Goal: Task Accomplishment & Management: Complete application form

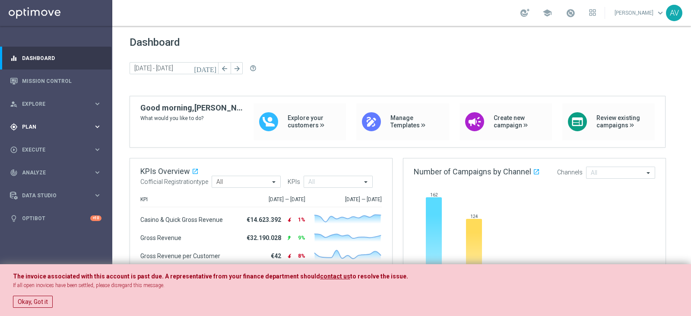
click at [27, 128] on span "Plan" at bounding box center [57, 126] width 71 height 5
click at [49, 143] on link "Target Groups" at bounding box center [55, 144] width 67 height 7
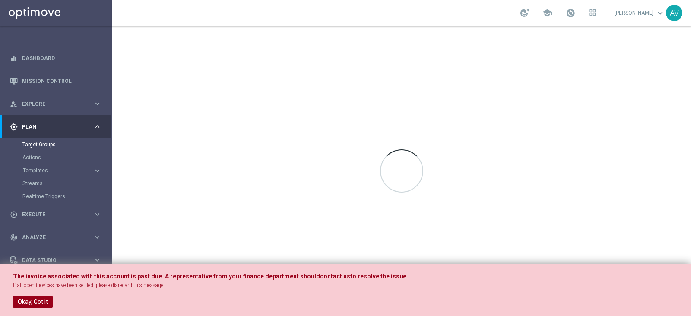
click at [36, 301] on button "Okay, Got it" at bounding box center [33, 302] width 40 height 12
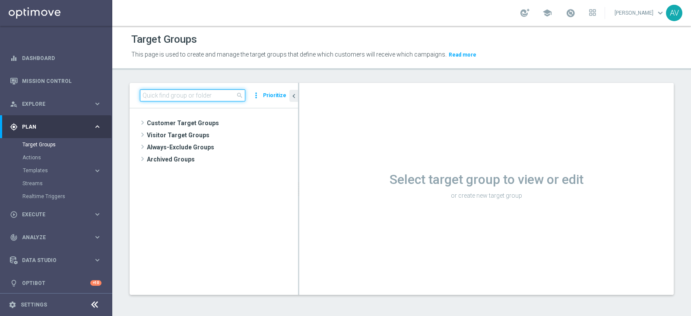
click at [173, 94] on input at bounding box center [192, 95] width 105 height 12
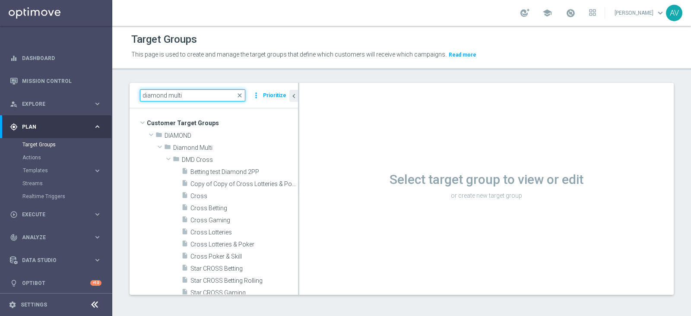
type input "diamond multi"
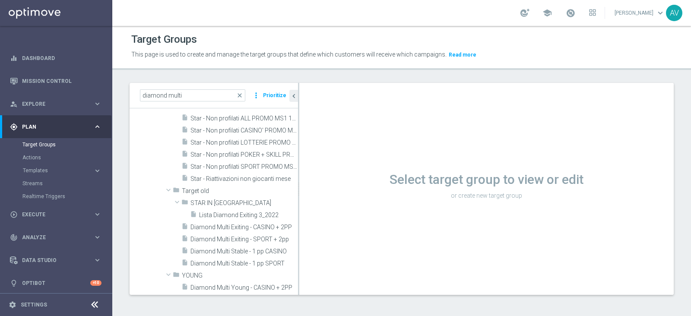
scroll to position [256, 0]
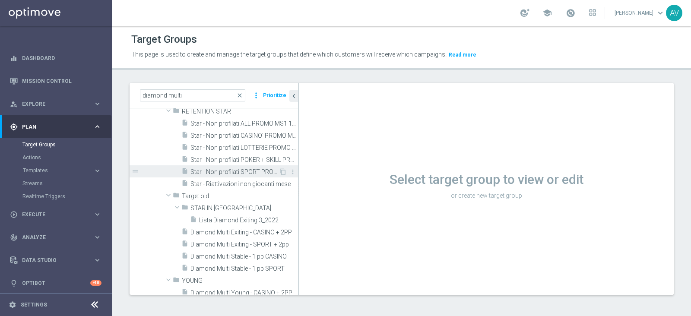
click at [230, 171] on span "Star - Non profilati SPORT PROMO MS1 1M (3m)" at bounding box center [234, 171] width 88 height 7
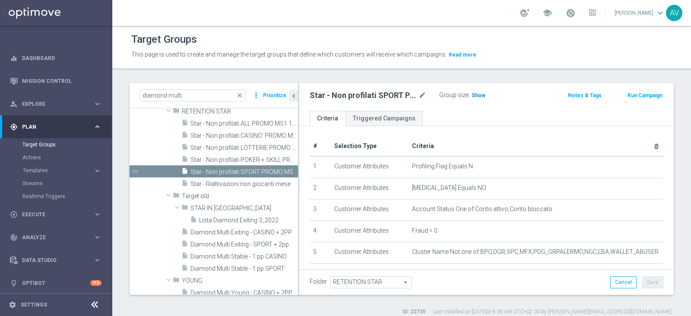
click at [479, 93] on span "Show" at bounding box center [479, 95] width 14 height 6
click at [476, 94] on span "373" at bounding box center [477, 96] width 11 height 8
click at [473, 93] on span "373" at bounding box center [477, 96] width 11 height 8
click at [476, 92] on span "373" at bounding box center [477, 96] width 11 height 8
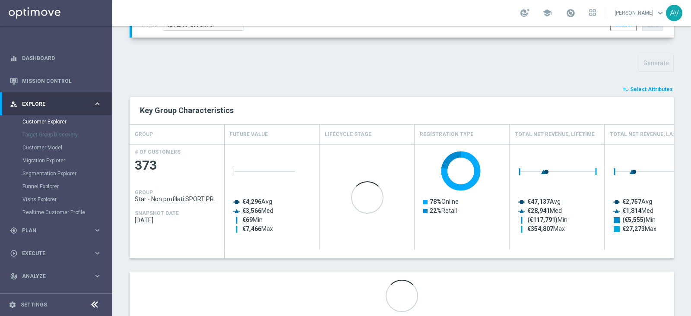
scroll to position [281, 0]
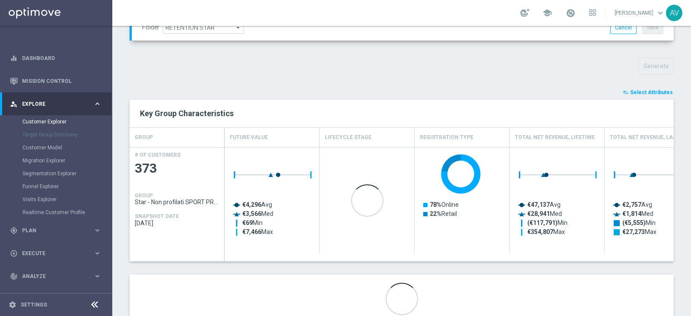
click at [649, 93] on span "Select Attributes" at bounding box center [651, 92] width 43 height 6
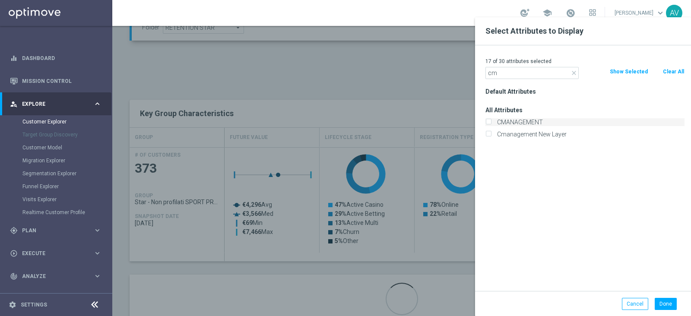
type input "cm"
click at [504, 118] on label "CMANAGEMENT" at bounding box center [589, 122] width 190 height 8
click at [491, 120] on input "CMANAGEMENT" at bounding box center [488, 123] width 6 height 6
checkbox input "true"
click at [660, 300] on button "Done" at bounding box center [666, 304] width 22 height 12
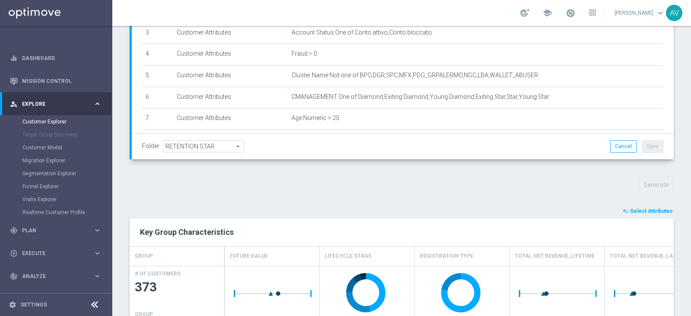
scroll to position [309, 0]
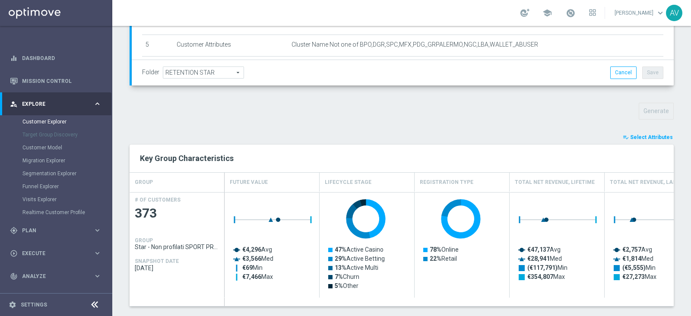
scroll to position [309, 0]
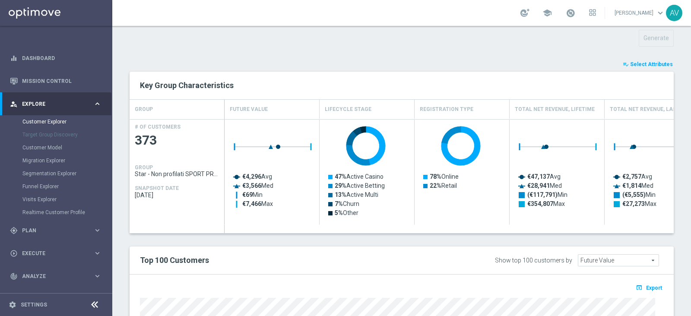
click at [642, 67] on button "playlist_add_check Select Attributes" at bounding box center [648, 65] width 52 height 10
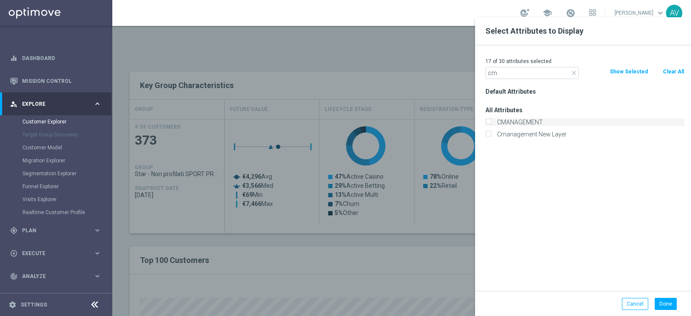
type input "cm"
click at [498, 122] on label "CMANAGEMENT" at bounding box center [589, 122] width 190 height 8
click at [491, 122] on input "CMANAGEMENT" at bounding box center [488, 123] width 6 height 6
checkbox input "true"
click at [663, 298] on button "Done" at bounding box center [666, 304] width 22 height 12
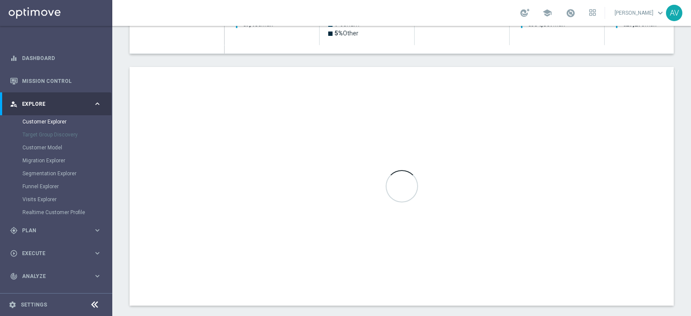
scroll to position [485, 0]
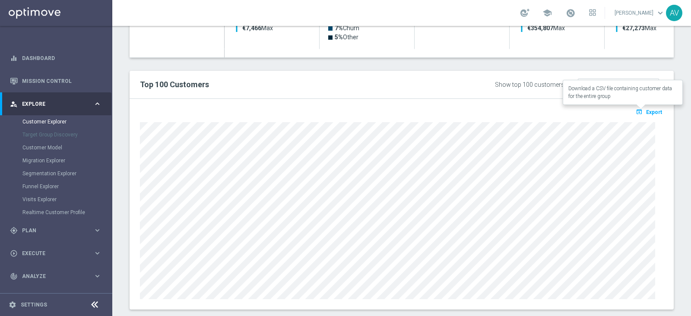
click at [646, 109] on span "Export" at bounding box center [654, 112] width 16 height 6
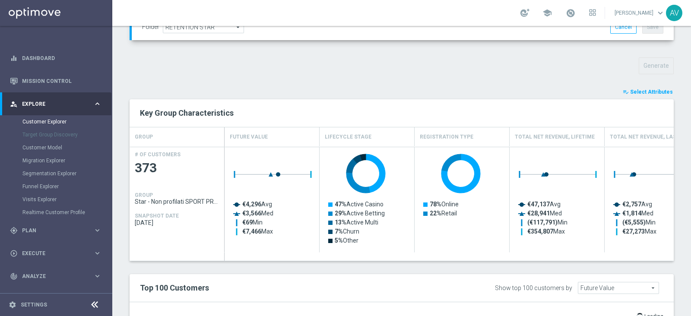
scroll to position [0, 0]
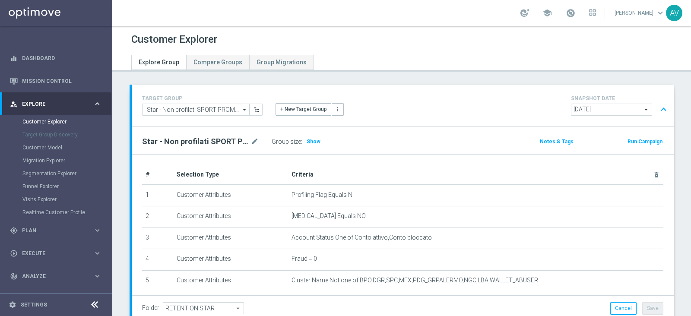
click at [638, 141] on button "Run Campaign" at bounding box center [645, 142] width 37 height 10
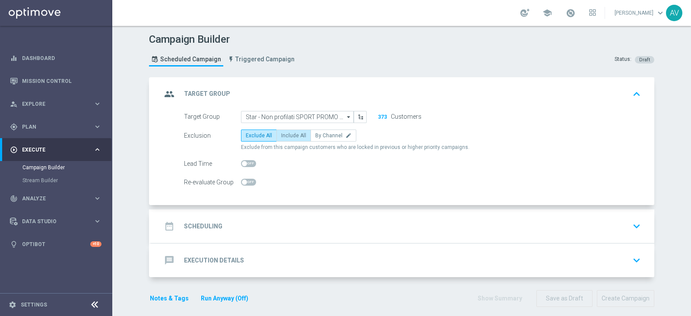
click at [290, 133] on span "Include All" at bounding box center [293, 136] width 25 height 6
click at [287, 134] on input "Include All" at bounding box center [284, 137] width 6 height 6
radio input "true"
click at [164, 98] on icon "group" at bounding box center [170, 94] width 16 height 16
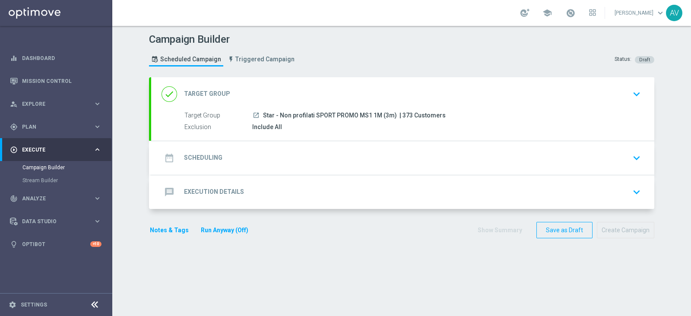
click at [166, 152] on icon "date_range" at bounding box center [170, 158] width 16 height 16
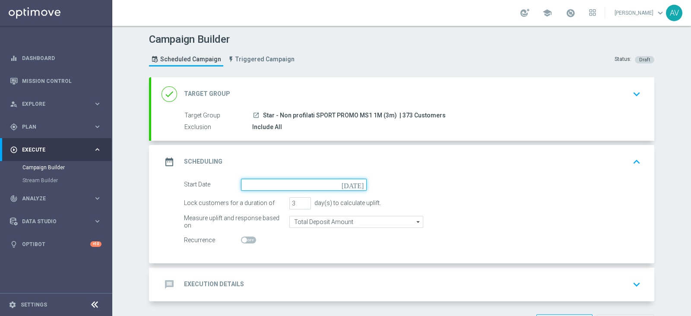
click at [307, 185] on input at bounding box center [304, 185] width 126 height 12
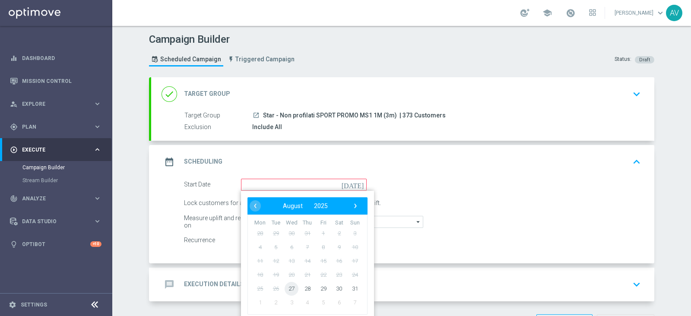
click at [291, 284] on span "27" at bounding box center [292, 289] width 14 height 14
type input "[DATE]"
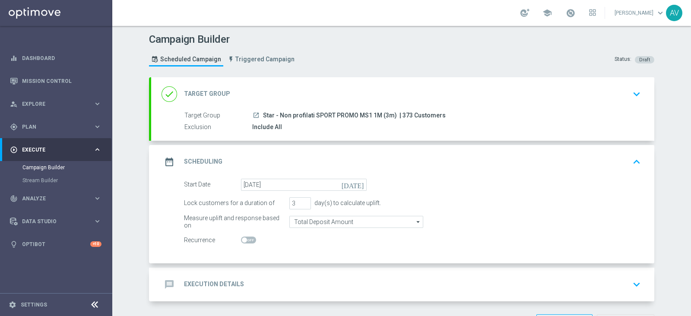
click at [168, 158] on icon "date_range" at bounding box center [170, 162] width 16 height 16
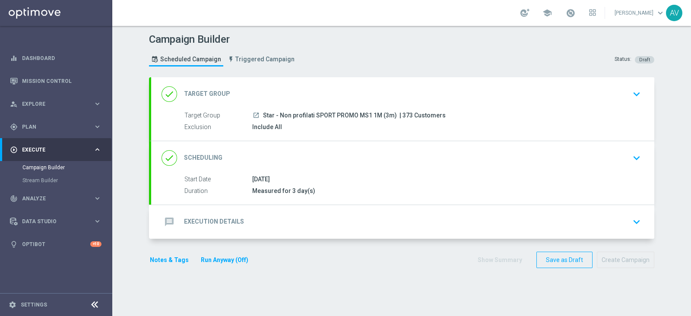
click at [168, 228] on icon "message" at bounding box center [170, 222] width 16 height 16
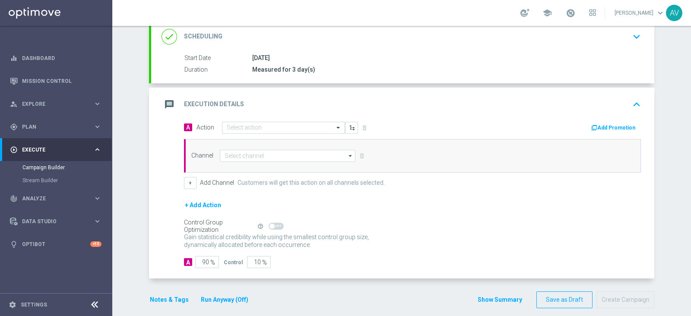
scroll to position [117, 0]
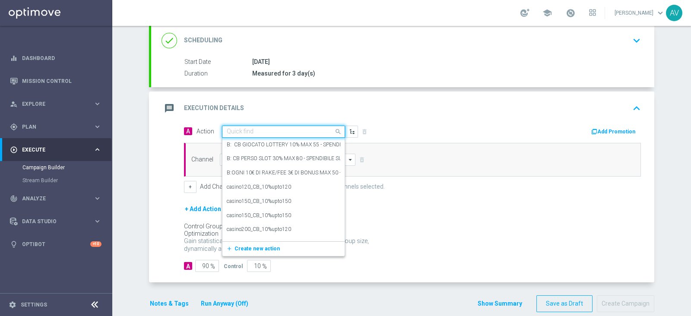
click at [235, 128] on input "text" at bounding box center [275, 131] width 96 height 7
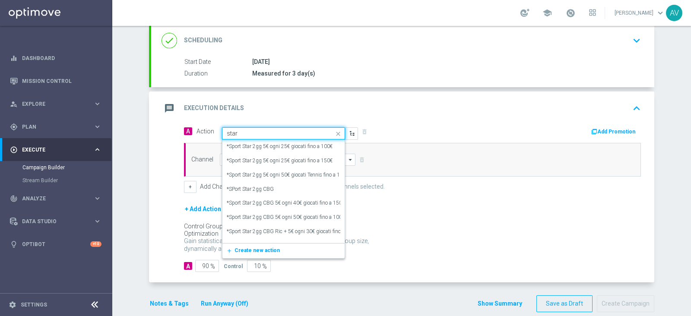
type input "star n"
click at [250, 203] on label "STAR NON PROFILATI" at bounding box center [253, 203] width 52 height 7
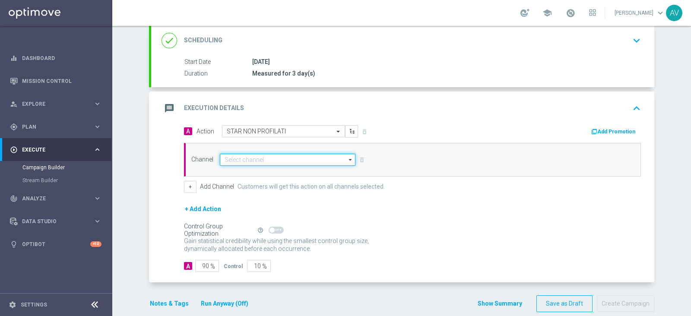
click at [240, 159] on input at bounding box center [288, 160] width 136 height 12
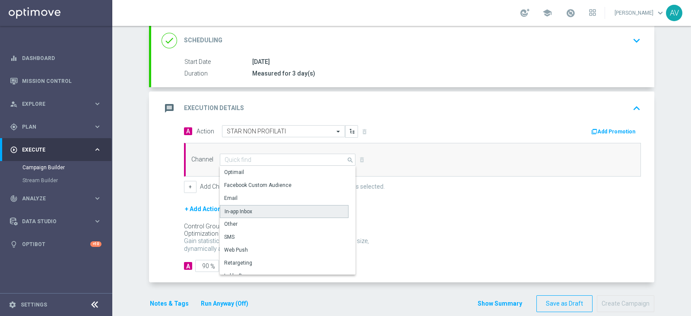
click at [236, 210] on div "In-app Inbox" at bounding box center [239, 212] width 28 height 8
type input "In-app Inbox"
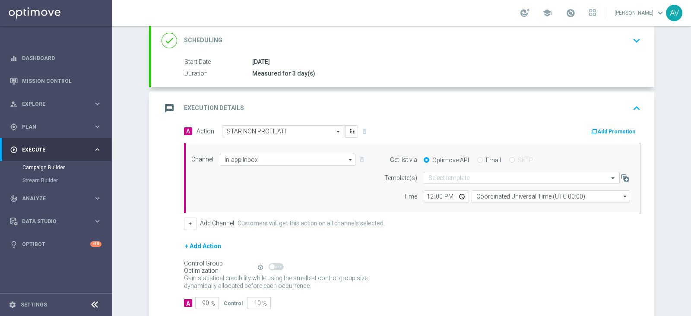
click at [477, 158] on input "Email" at bounding box center [480, 161] width 6 height 6
radio input "true"
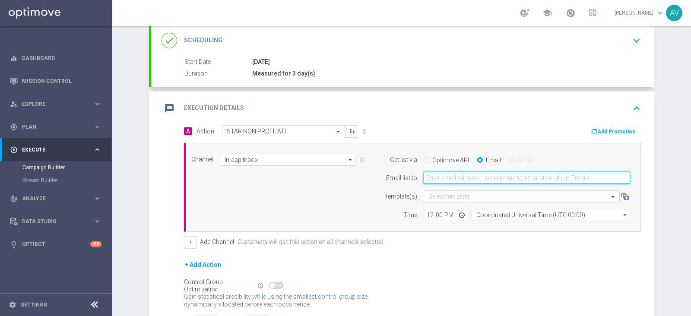
click at [454, 181] on input "email" at bounding box center [527, 178] width 206 height 12
type input "[PERSON_NAME][EMAIL_ADDRESS][DOMAIN_NAME]"
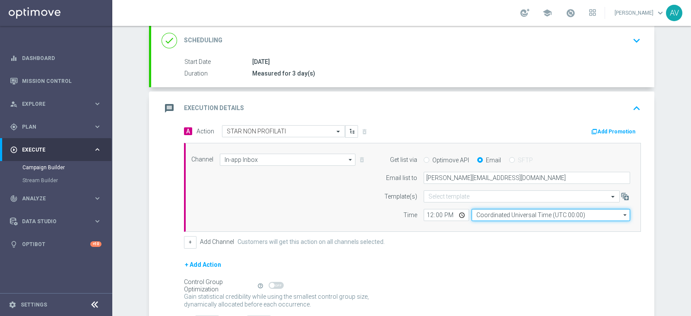
click at [479, 215] on input "Coordinated Universal Time (UTC 00:00)" at bounding box center [551, 215] width 159 height 12
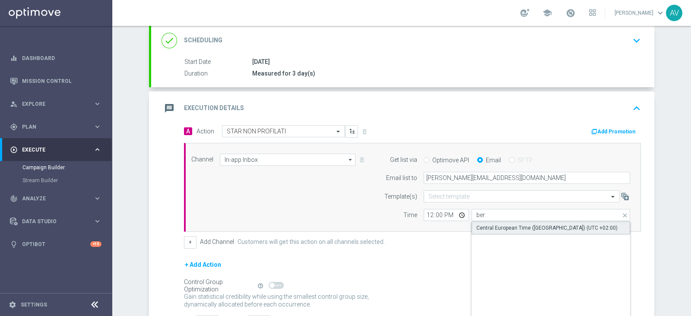
click at [492, 224] on div "Central European Time ([GEOGRAPHIC_DATA]) (UTC +02:00)" at bounding box center [546, 228] width 141 height 8
type input "Central European Time ([GEOGRAPHIC_DATA]) (UTC +02:00)"
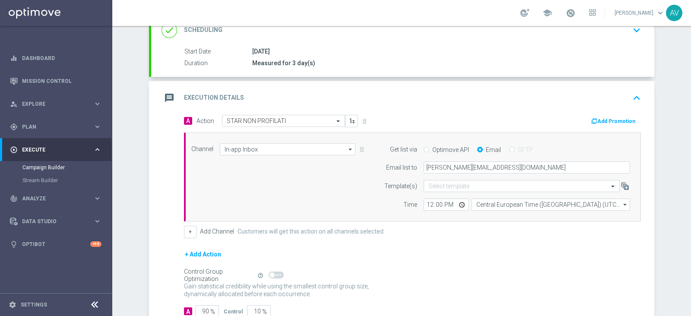
scroll to position [185, 0]
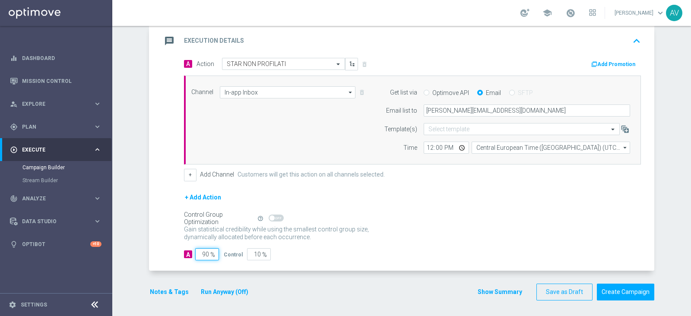
click at [200, 254] on input "90" at bounding box center [207, 254] width 24 height 12
type input "0"
type input "100"
type input "10"
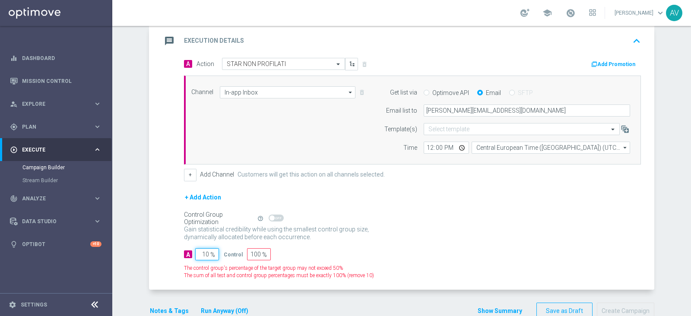
type input "90"
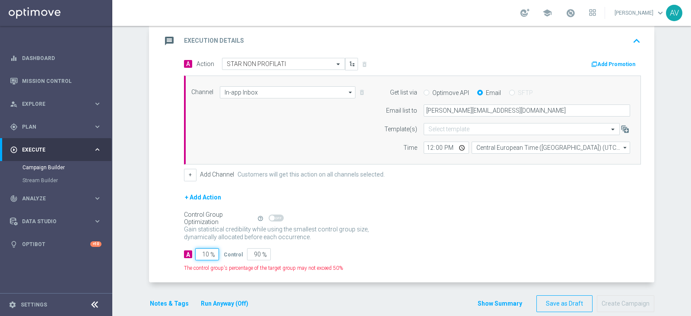
type input "100"
type input "0"
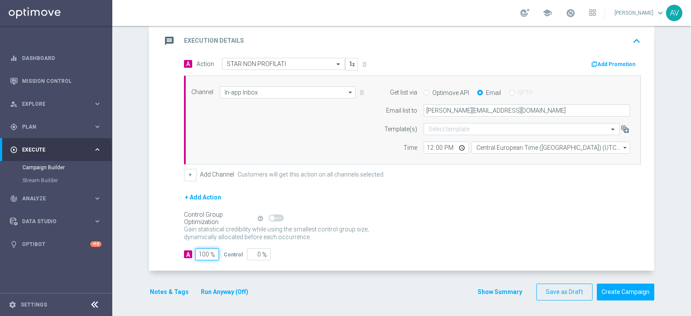
type input "100"
click at [162, 44] on icon "message" at bounding box center [170, 41] width 16 height 16
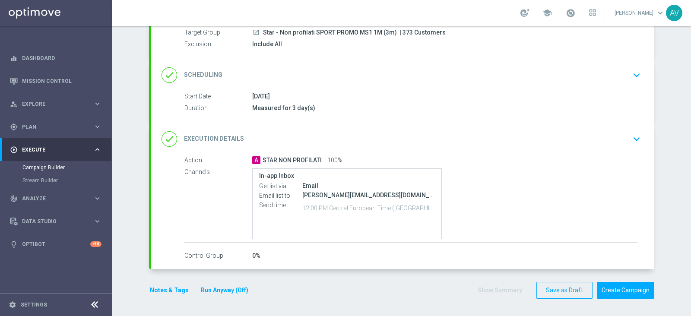
scroll to position [82, 0]
click at [158, 288] on button "Notes & Tags" at bounding box center [169, 291] width 41 height 11
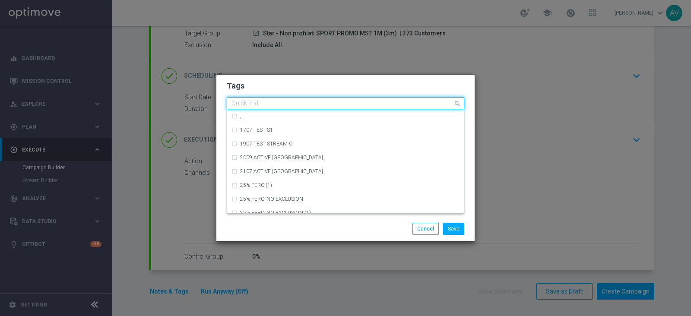
click at [237, 105] on input "text" at bounding box center [342, 103] width 222 height 7
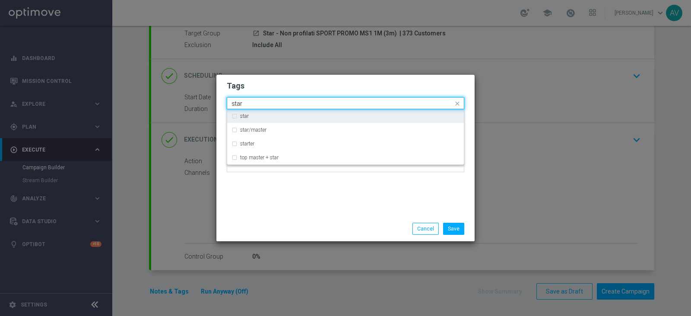
click at [234, 113] on div "star" at bounding box center [345, 116] width 228 height 14
type input "star"
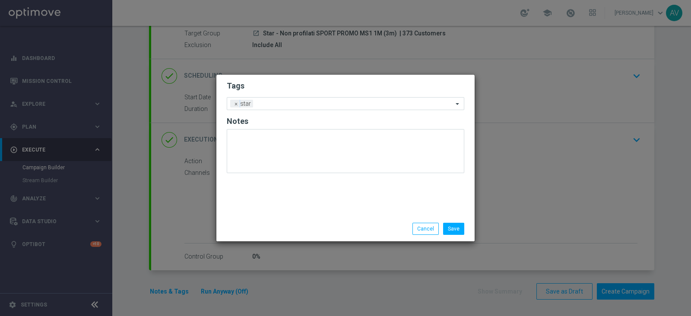
click at [282, 209] on div "Tags Add a new tag × star Notes" at bounding box center [345, 146] width 258 height 142
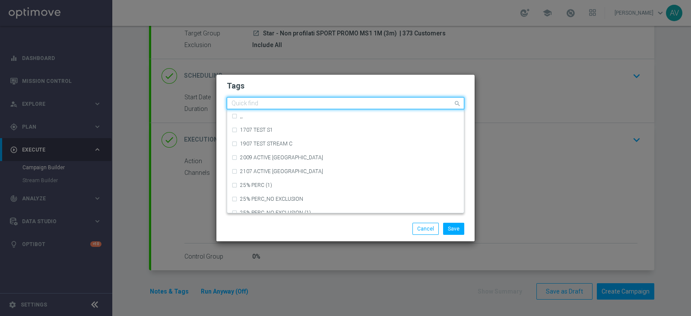
click at [291, 101] on input "text" at bounding box center [342, 103] width 222 height 7
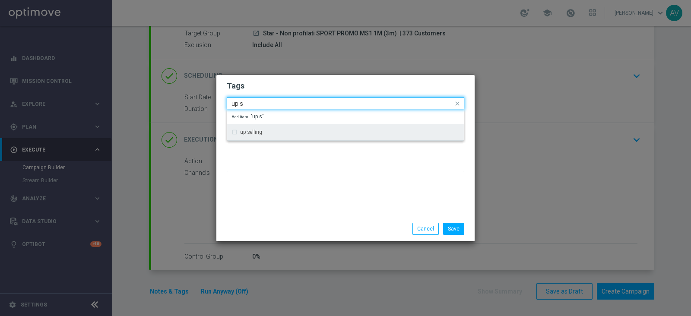
click at [251, 131] on label "up selling" at bounding box center [251, 132] width 22 height 5
type input "up s"
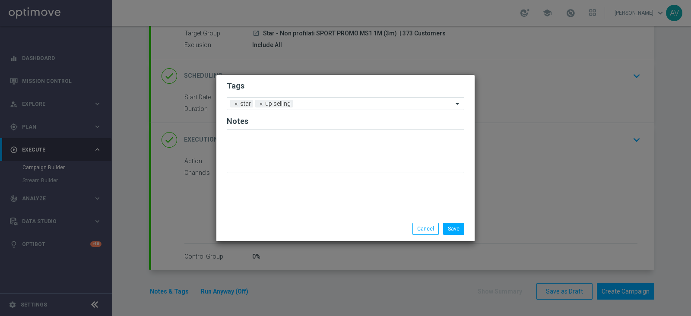
click at [279, 198] on div "Tags Add a new tag × star × up selling Notes" at bounding box center [345, 146] width 258 height 142
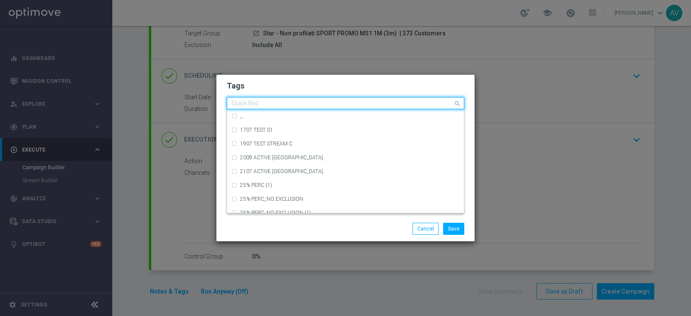
click at [321, 99] on div "Quick find × star × up selling" at bounding box center [340, 103] width 226 height 11
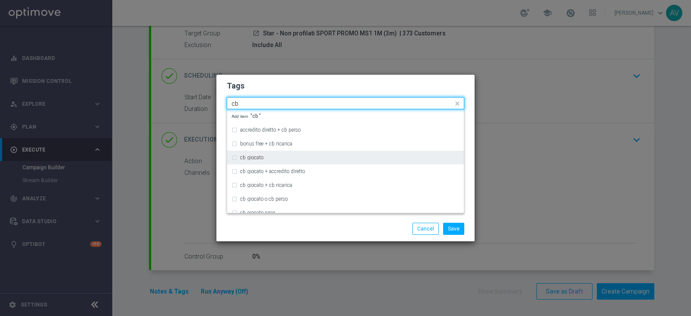
click at [254, 159] on label "cb giocato" at bounding box center [251, 157] width 23 height 5
type input "cb"
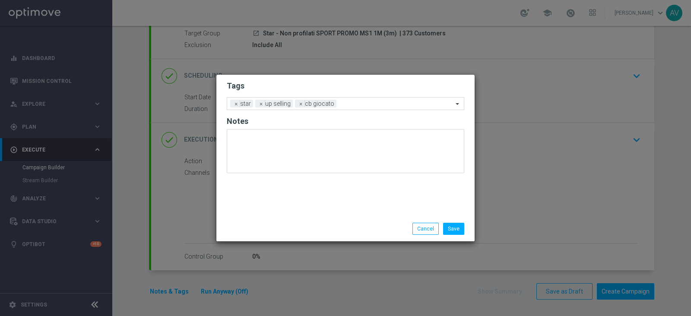
click at [330, 219] on div "Save Cancel" at bounding box center [345, 228] width 258 height 25
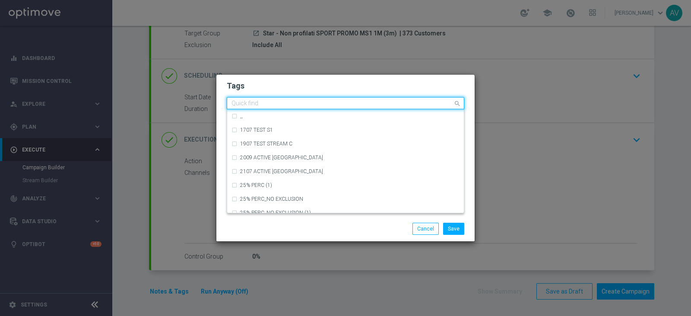
click at [350, 99] on div "Quick find × star × up selling × cb giocato" at bounding box center [340, 103] width 226 height 11
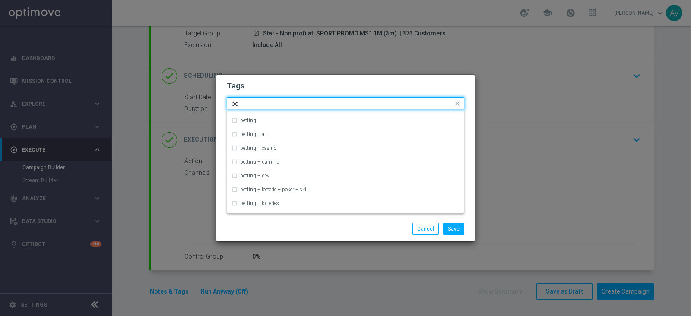
scroll to position [0, 0]
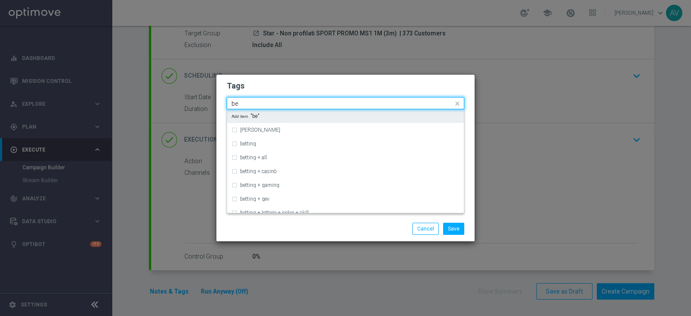
type input "b"
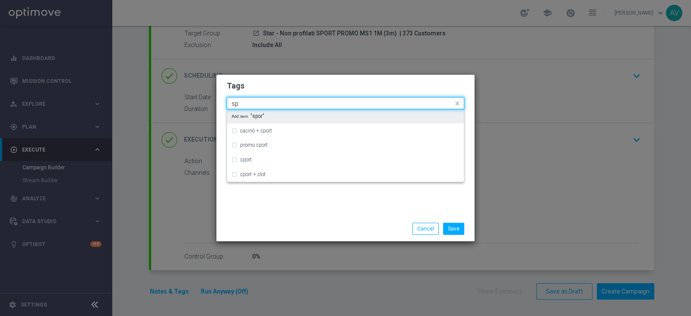
type input "s"
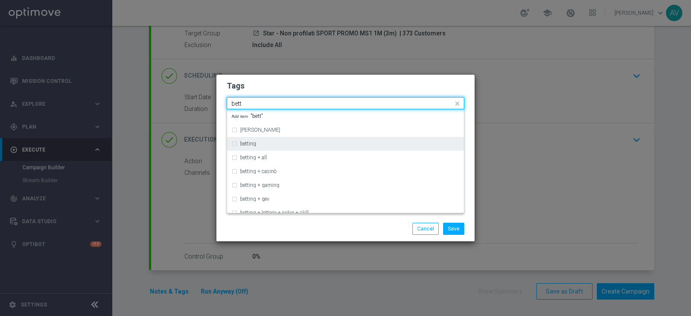
click at [240, 144] on label "betting" at bounding box center [248, 143] width 16 height 5
type input "bett"
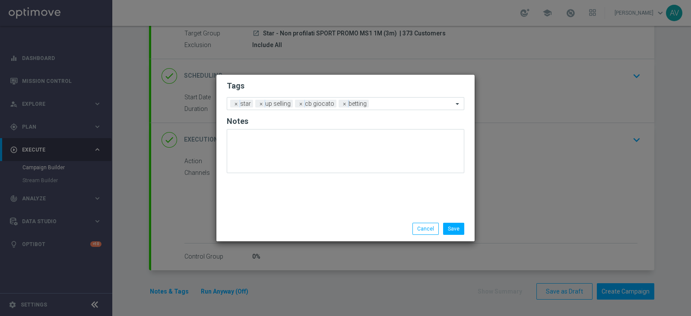
click at [320, 232] on div "Save Cancel" at bounding box center [387, 229] width 167 height 12
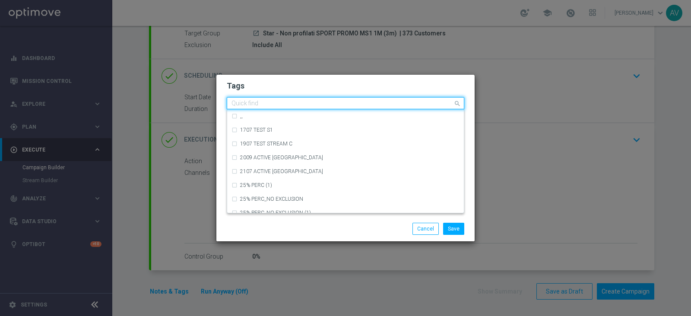
click at [377, 106] on input "text" at bounding box center [342, 103] width 222 height 7
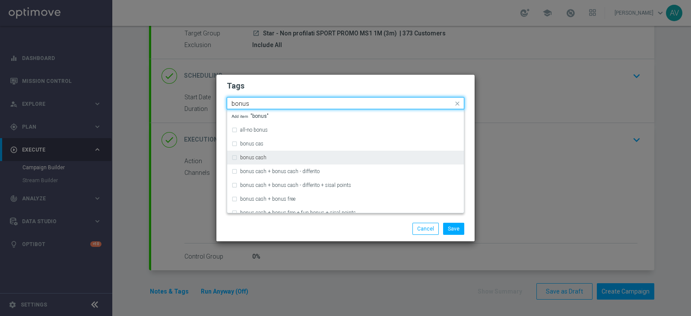
click at [254, 159] on label "bonus cash" at bounding box center [253, 157] width 26 height 5
type input "bonus"
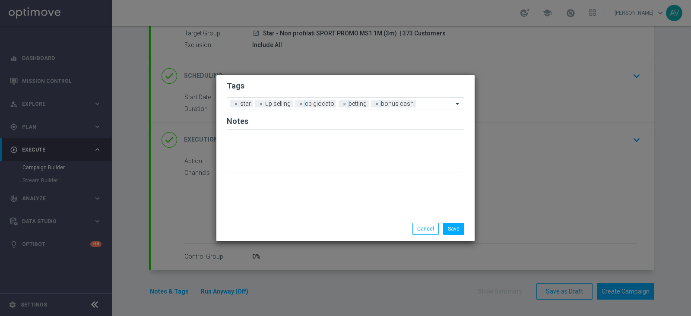
click at [342, 226] on div "Save Cancel" at bounding box center [387, 229] width 167 height 12
click at [463, 230] on button "Save" at bounding box center [453, 229] width 21 height 12
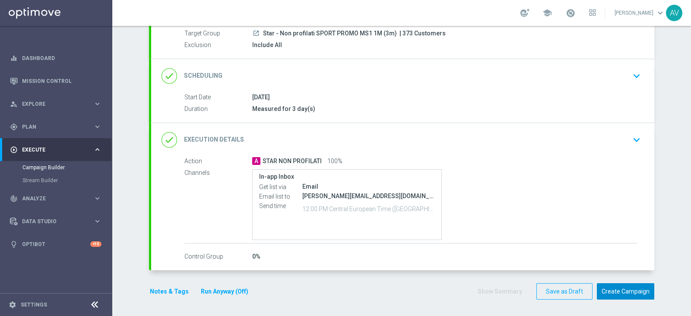
click at [618, 289] on button "Create Campaign" at bounding box center [625, 291] width 57 height 17
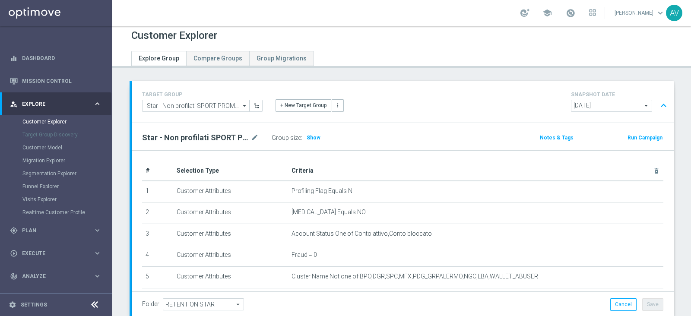
scroll to position [309, 0]
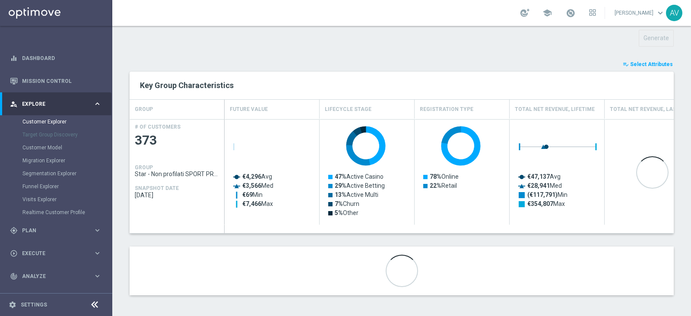
click at [632, 64] on span "Select Attributes" at bounding box center [651, 64] width 43 height 6
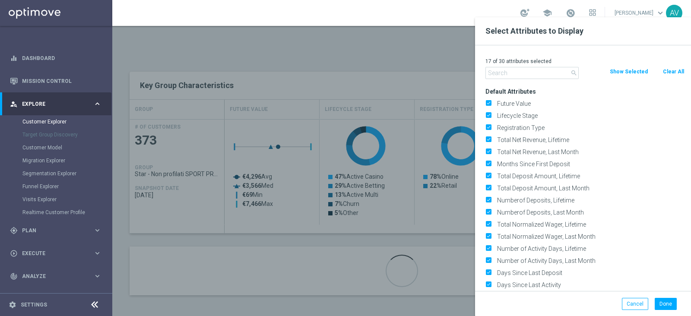
click at [390, 54] on div at bounding box center [457, 175] width 691 height 316
click at [433, 57] on div at bounding box center [457, 175] width 691 height 316
click at [626, 304] on button "Cancel" at bounding box center [635, 304] width 26 height 12
